Goal: Information Seeking & Learning: Find specific fact

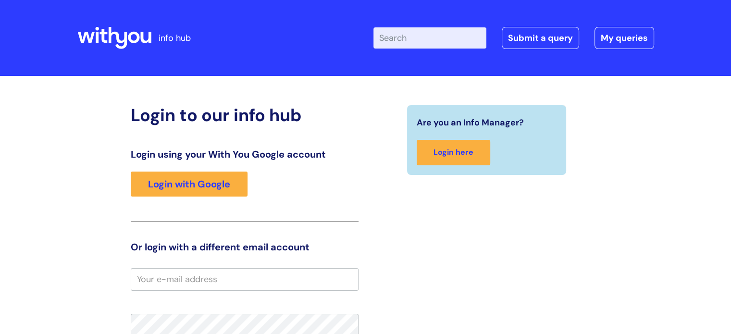
click at [418, 46] on input "Enter your search term here..." at bounding box center [430, 37] width 113 height 21
click at [226, 167] on div "Login using your With You Google account Login with Google" at bounding box center [245, 186] width 228 height 74
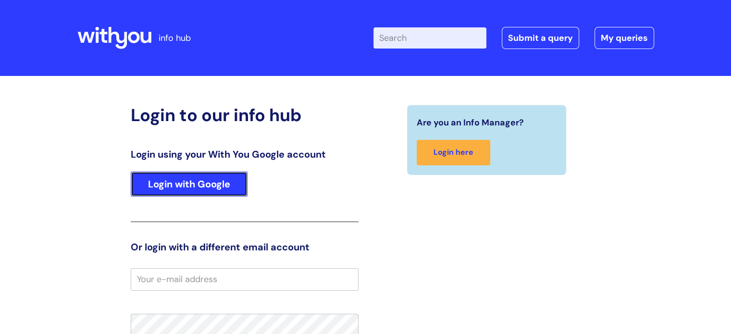
click at [224, 184] on link "Login with Google" at bounding box center [189, 184] width 117 height 25
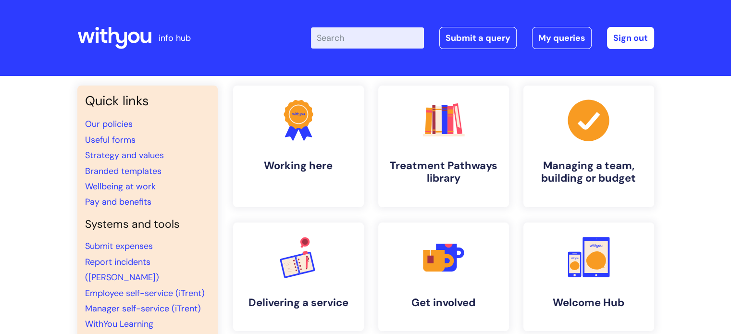
click at [359, 32] on input "Enter your search term here..." at bounding box center [367, 37] width 113 height 21
type input "substance"
click button "Search" at bounding box center [0, 0] width 0 height 0
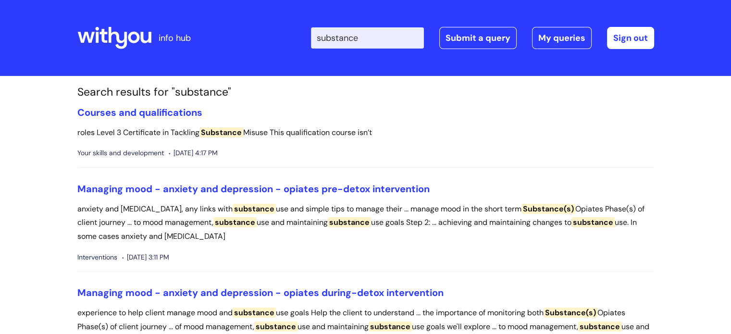
click at [379, 34] on input "substance" at bounding box center [367, 37] width 113 height 21
click at [176, 112] on link "Courses and qualifications" at bounding box center [139, 112] width 125 height 12
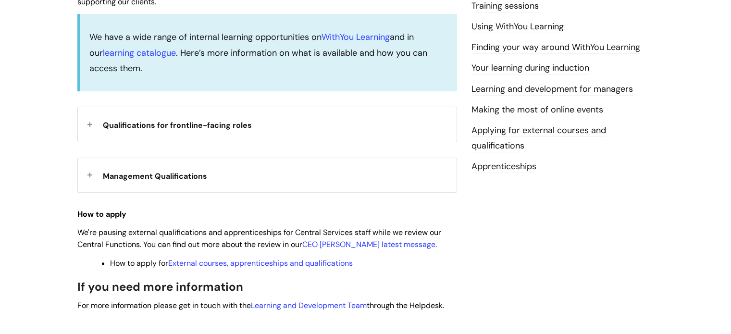
scroll to position [288, 0]
click at [87, 122] on div "Qualifications for frontline-facing roles" at bounding box center [267, 124] width 379 height 34
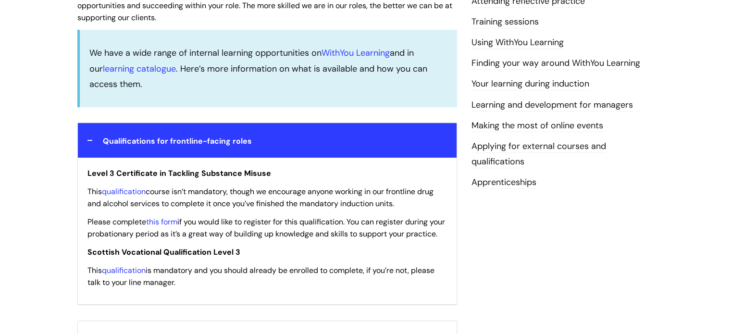
scroll to position [271, 0]
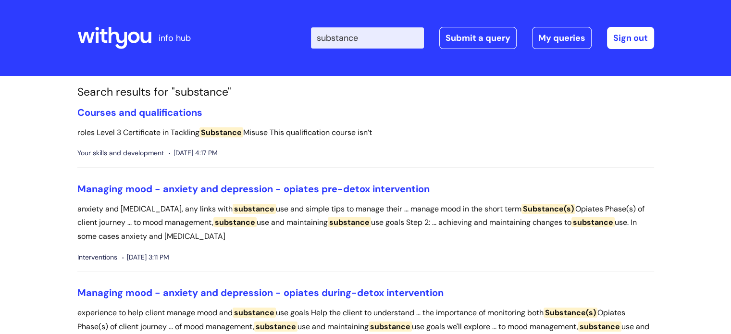
drag, startPoint x: 381, startPoint y: 39, endPoint x: 313, endPoint y: 34, distance: 68.0
click at [313, 34] on div "Enter your search term here... substance Search Submit a query My queries Welco…" at bounding box center [438, 38] width 434 height 57
type input "formulary"
click button "Search" at bounding box center [0, 0] width 0 height 0
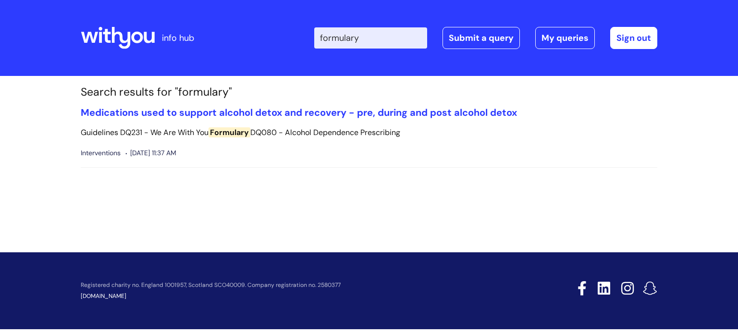
click at [381, 39] on input "formulary" at bounding box center [370, 37] width 113 height 21
type input "f"
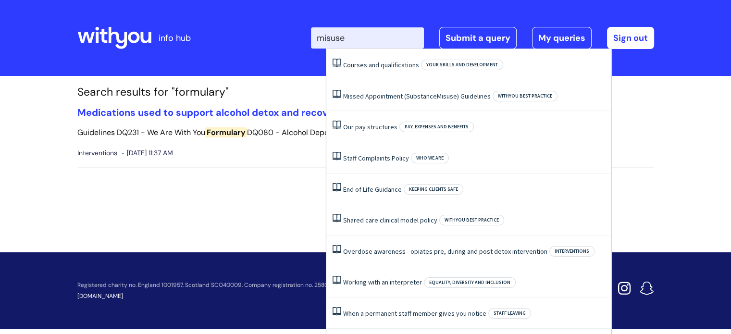
type input "misuse"
click button "Search" at bounding box center [0, 0] width 0 height 0
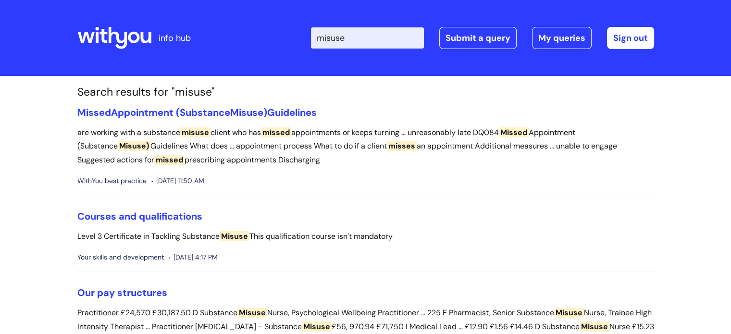
drag, startPoint x: 371, startPoint y: 45, endPoint x: 291, endPoint y: 37, distance: 80.2
click at [291, 37] on div "Enter your search term here... misuse Search Submit a query My queries Welcome …" at bounding box center [438, 38] width 434 height 57
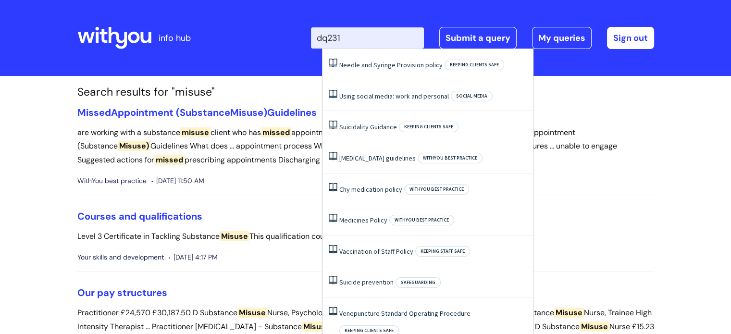
type input "dq231"
click button "Search" at bounding box center [0, 0] width 0 height 0
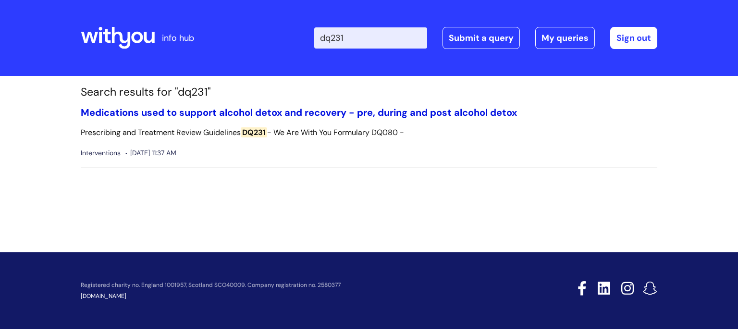
click at [257, 109] on link "Medications used to support alcohol detox and recovery - pre, during and post a…" at bounding box center [299, 112] width 436 height 12
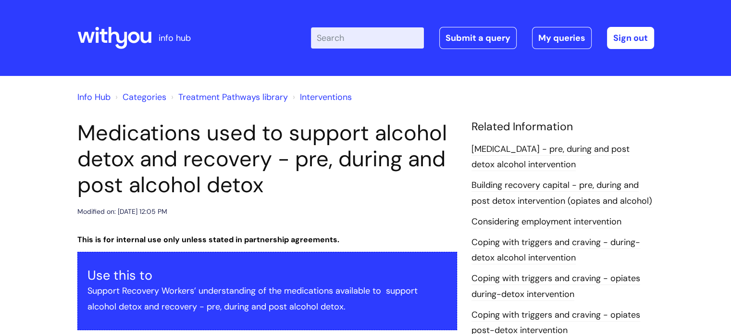
click at [237, 95] on link "Treatment Pathways library" at bounding box center [233, 97] width 110 height 12
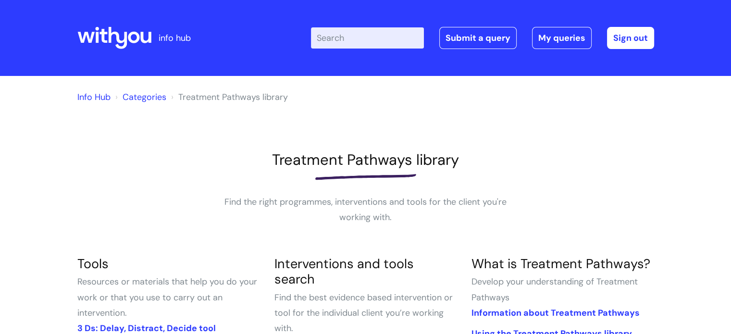
click at [352, 44] on input "Enter your search term here..." at bounding box center [367, 37] width 113 height 21
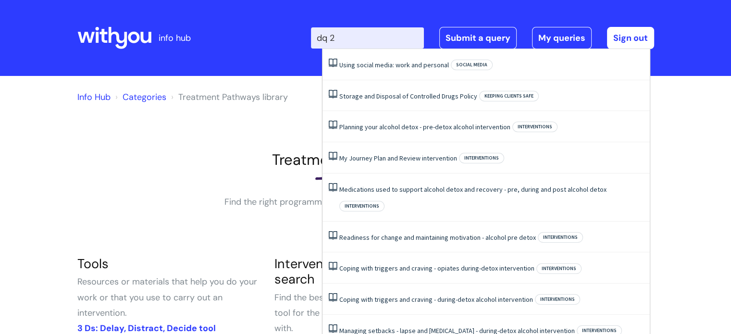
type input "dq 2"
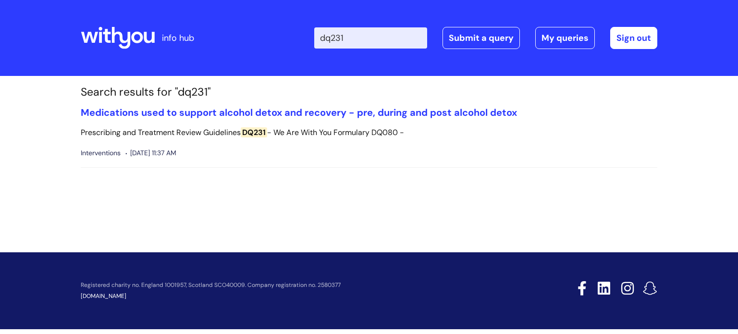
click at [125, 36] on icon at bounding box center [118, 37] width 74 height 23
